Goal: Information Seeking & Learning: Learn about a topic

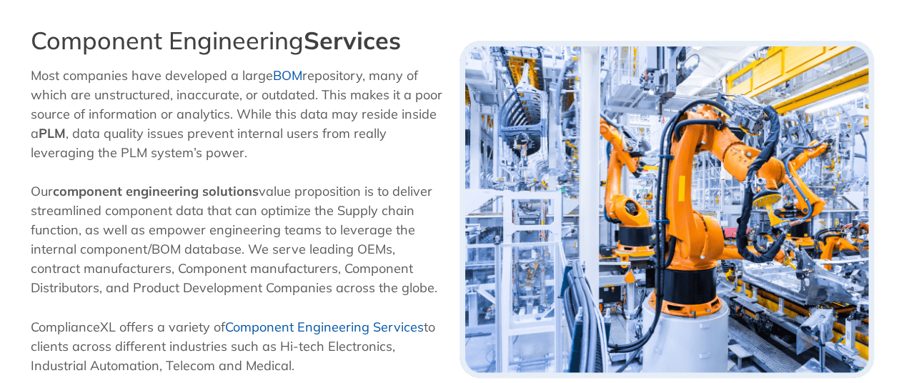
scroll to position [1642, 0]
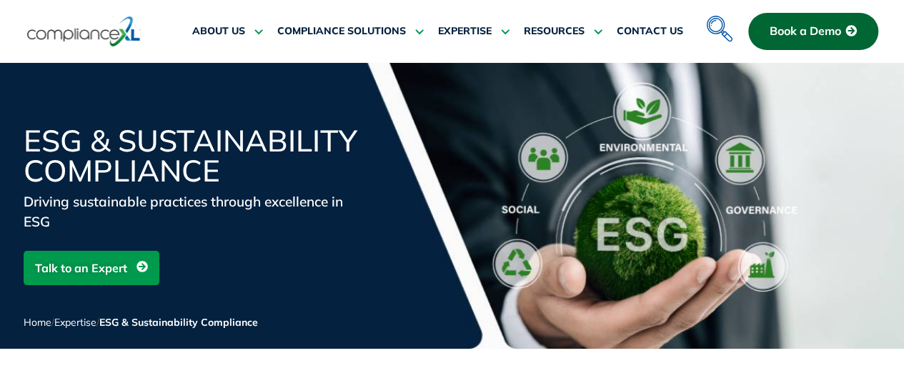
scroll to position [2087, 0]
